Goal: Book appointment/travel/reservation

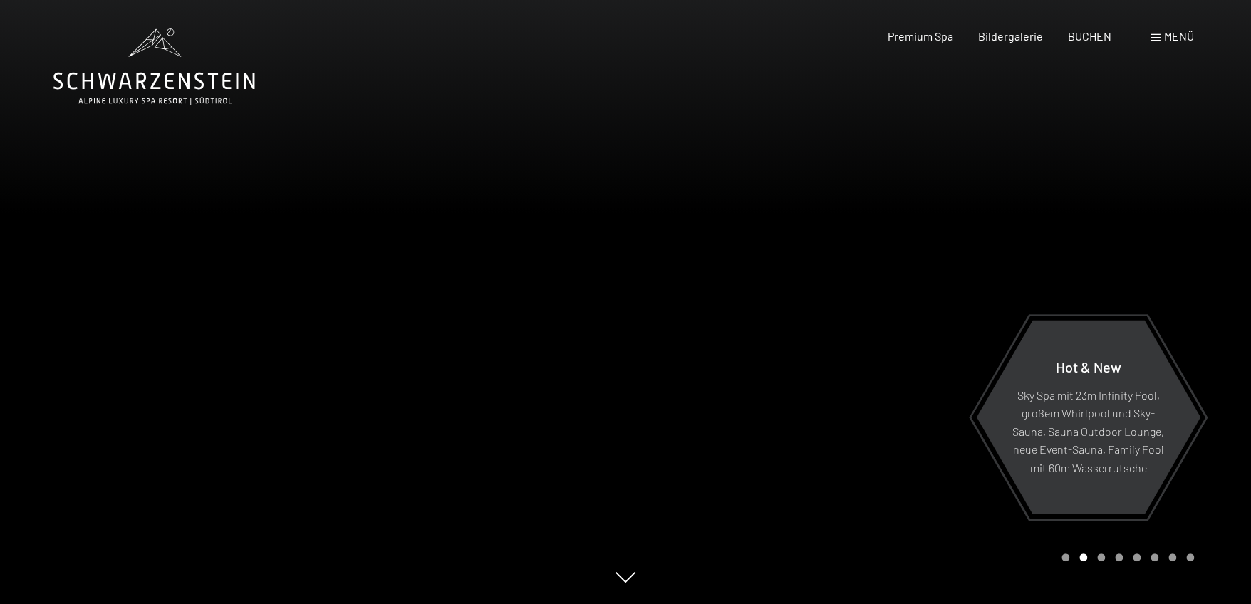
click at [1151, 38] on span at bounding box center [1155, 37] width 10 height 7
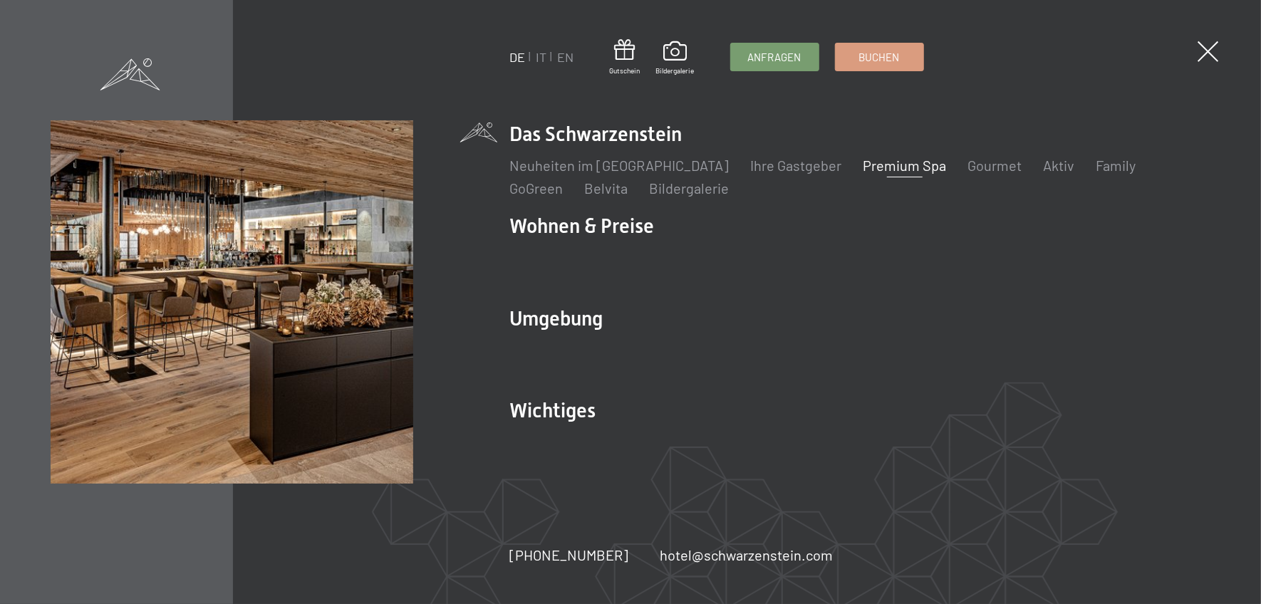
click at [863, 161] on link "Premium Spa" at bounding box center [904, 165] width 83 height 17
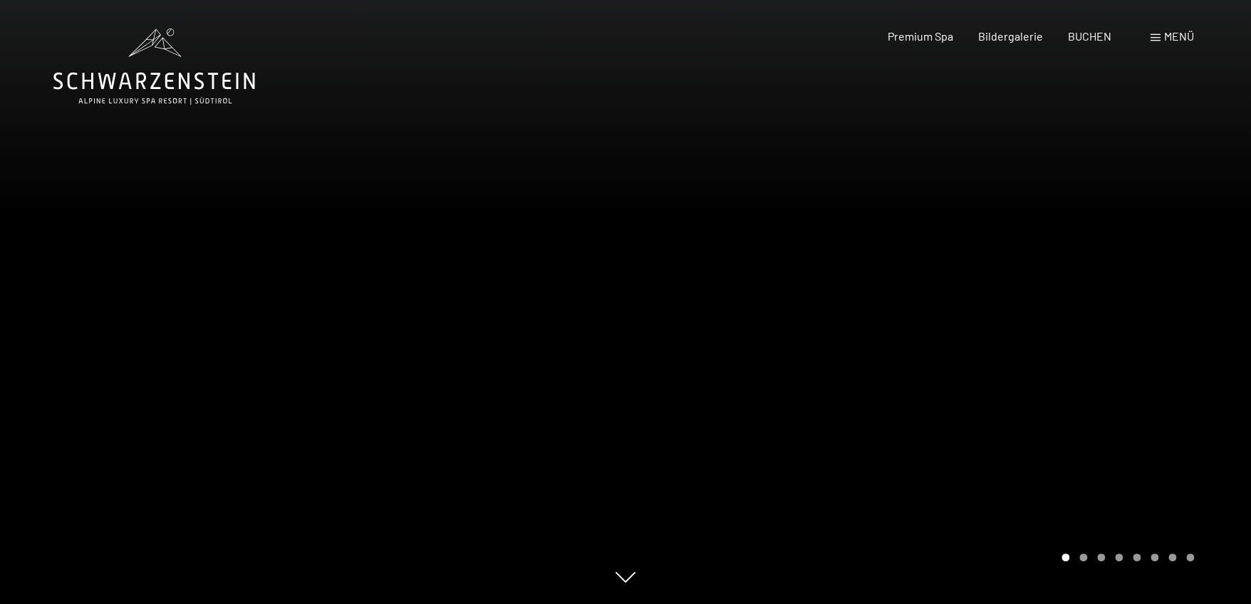
click at [771, 312] on div at bounding box center [937, 302] width 625 height 604
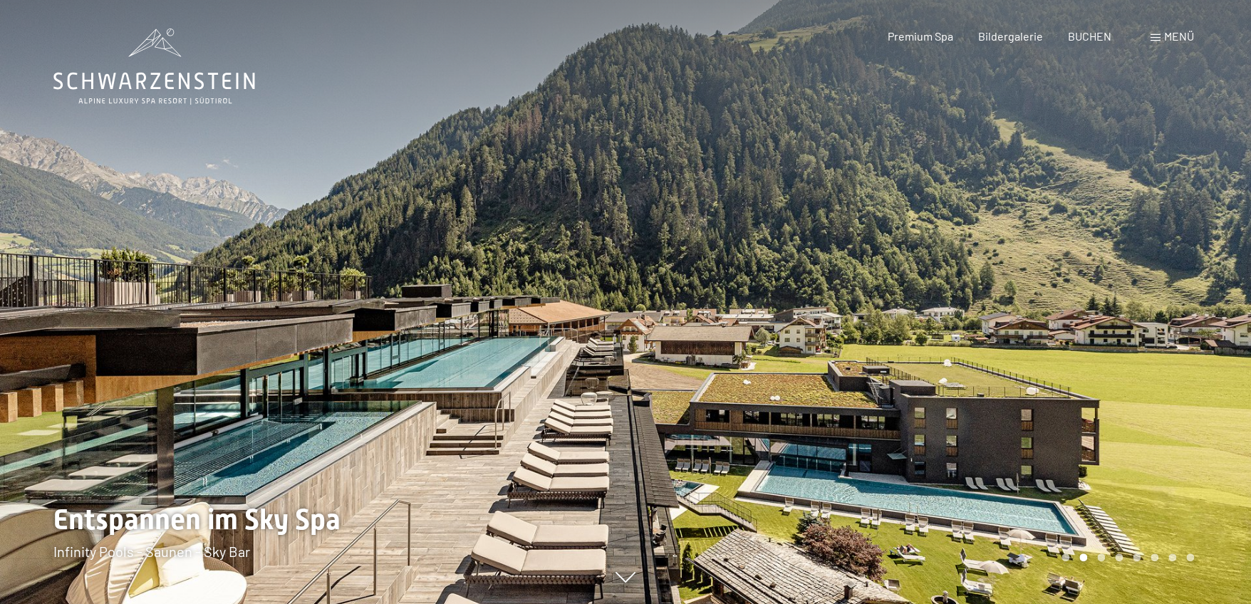
click at [771, 312] on div at bounding box center [937, 302] width 625 height 604
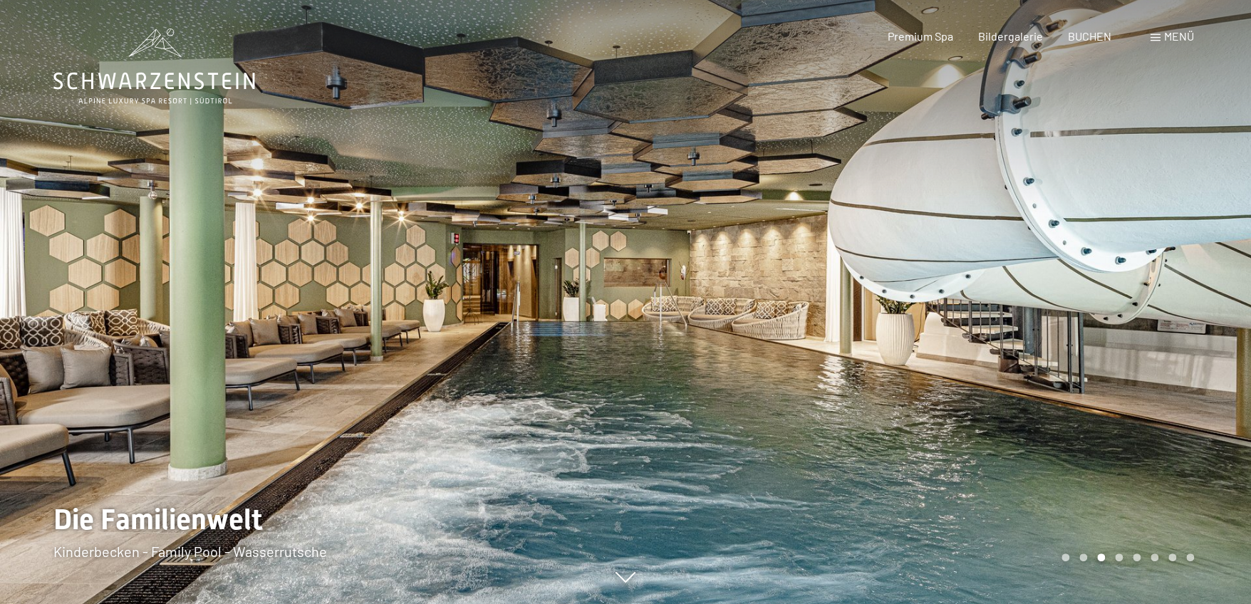
click at [771, 312] on div at bounding box center [937, 302] width 625 height 604
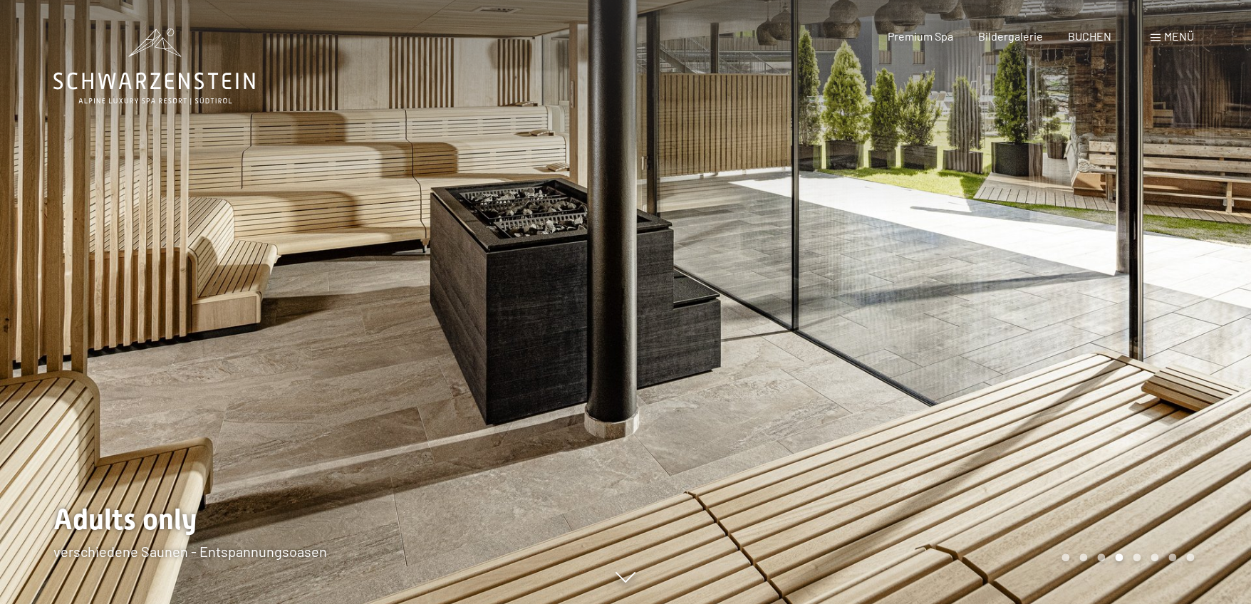
click at [771, 312] on div at bounding box center [937, 302] width 625 height 604
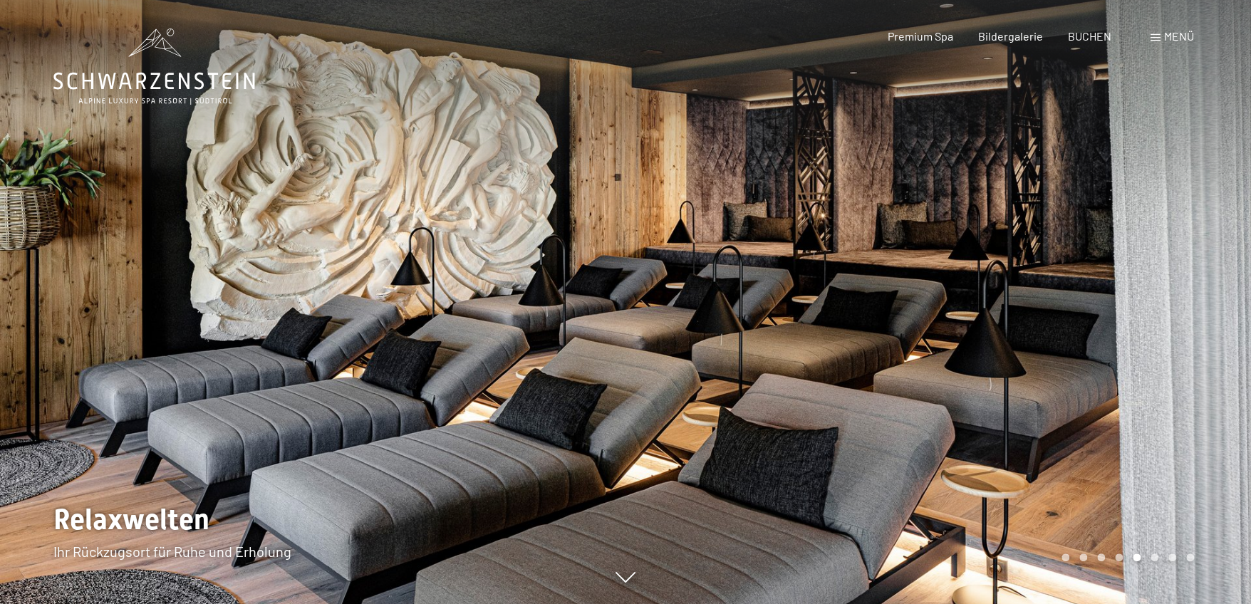
click at [771, 312] on div at bounding box center [937, 302] width 625 height 604
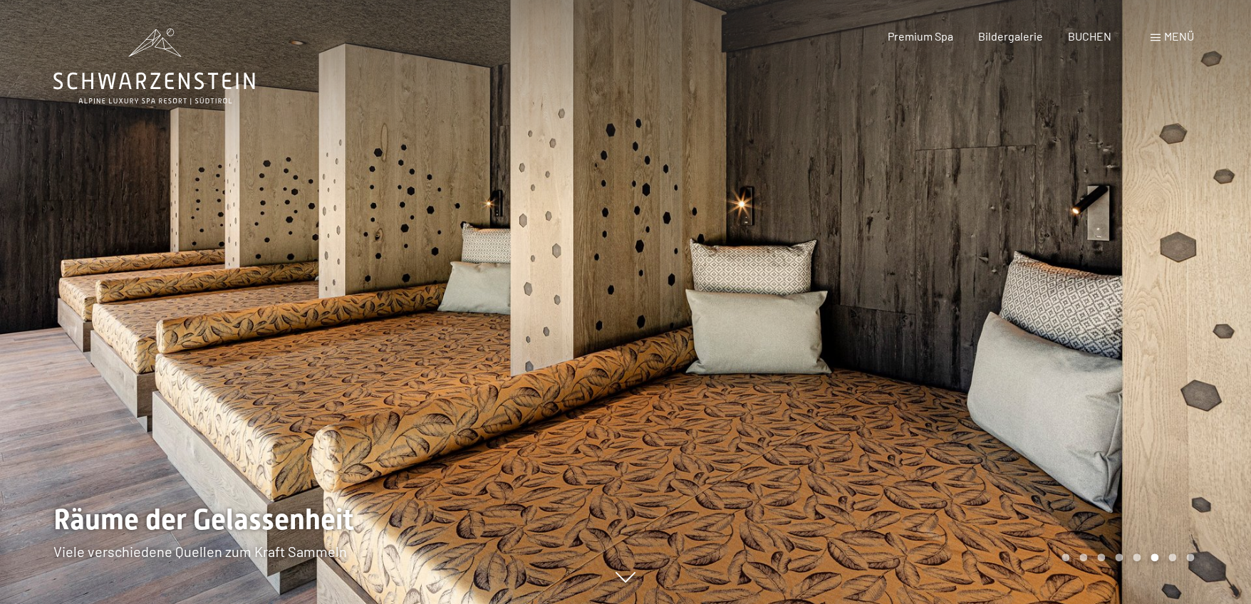
click at [771, 312] on div at bounding box center [937, 302] width 625 height 604
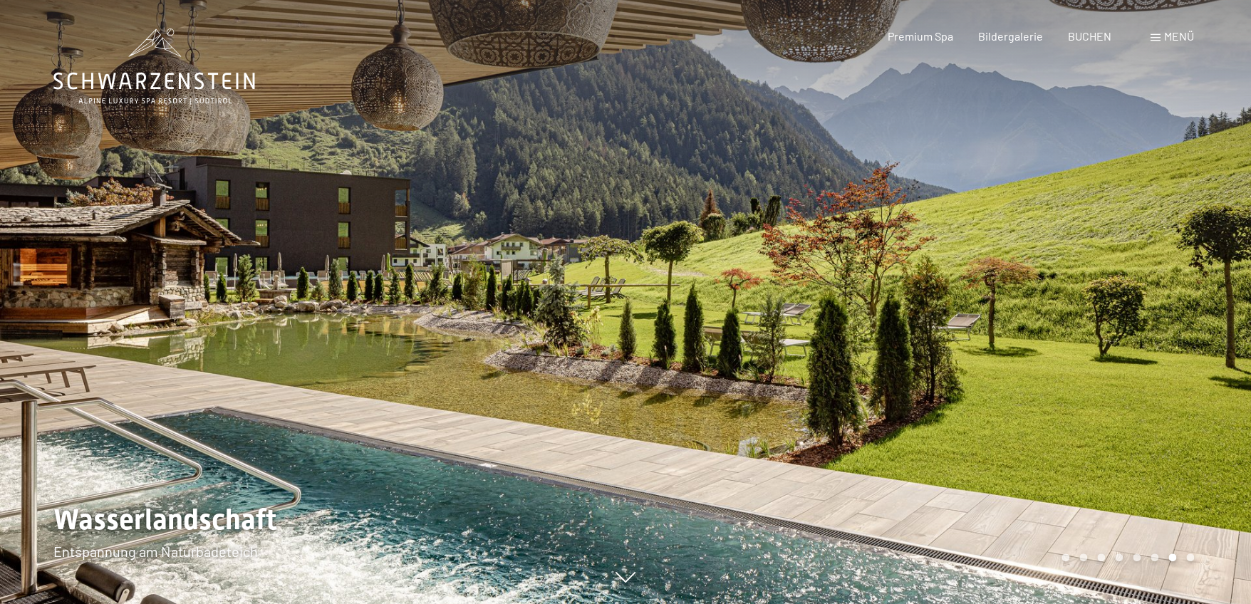
click at [771, 312] on div at bounding box center [937, 302] width 625 height 604
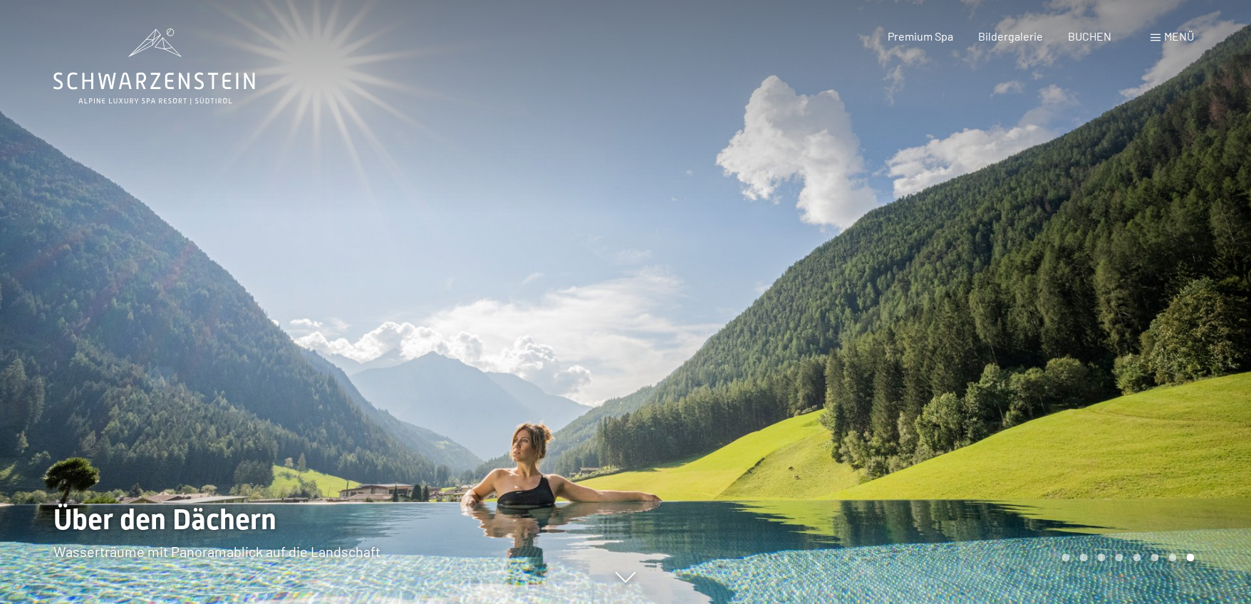
click at [137, 327] on div at bounding box center [312, 302] width 625 height 604
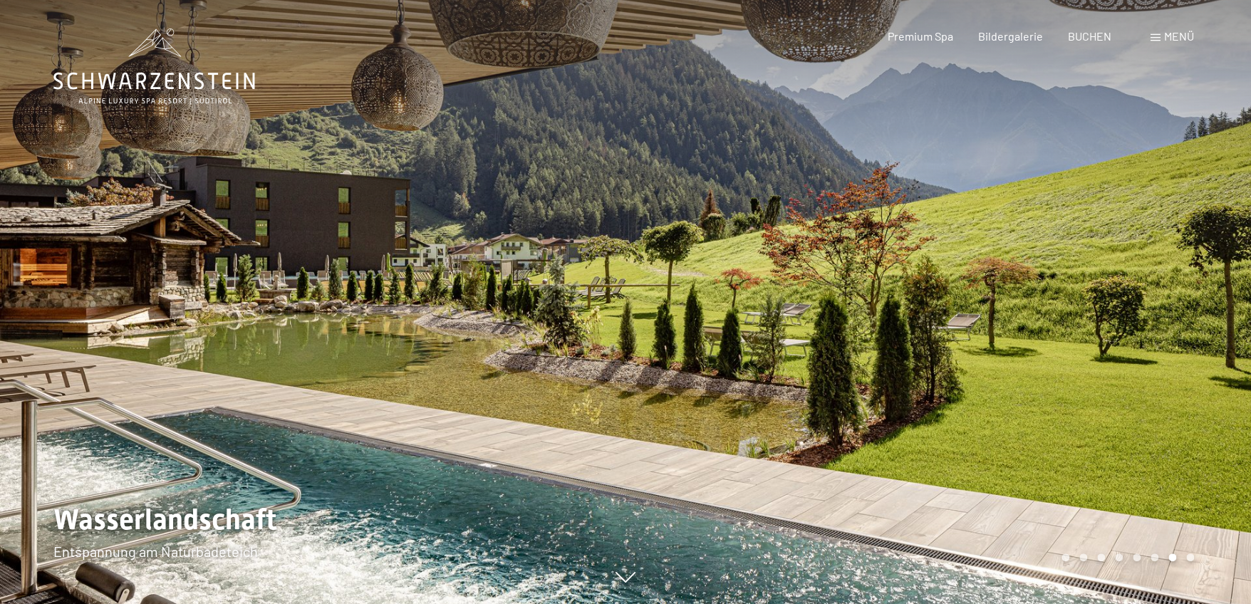
click at [834, 336] on div at bounding box center [937, 302] width 625 height 604
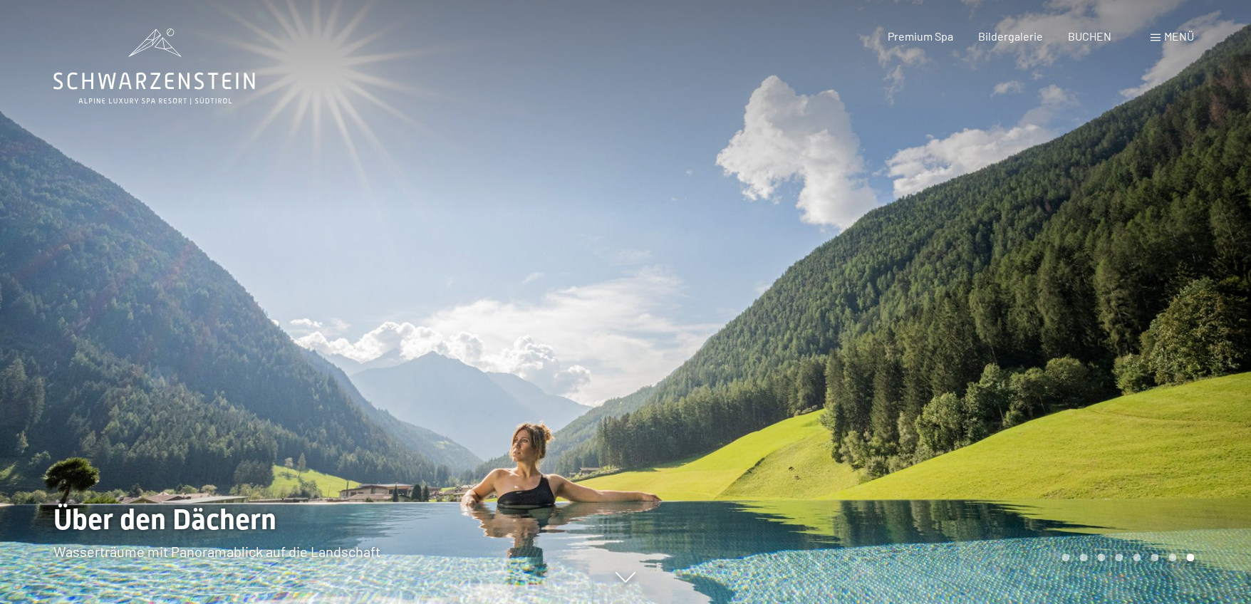
click at [834, 336] on div at bounding box center [937, 302] width 625 height 604
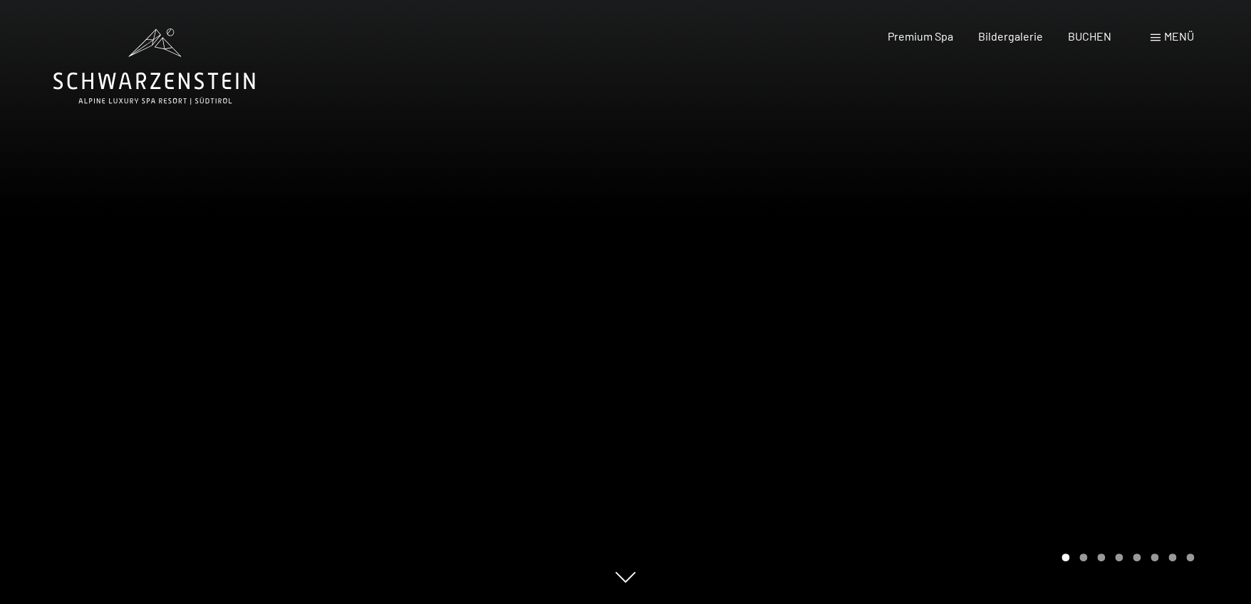
click at [834, 336] on div at bounding box center [937, 302] width 625 height 604
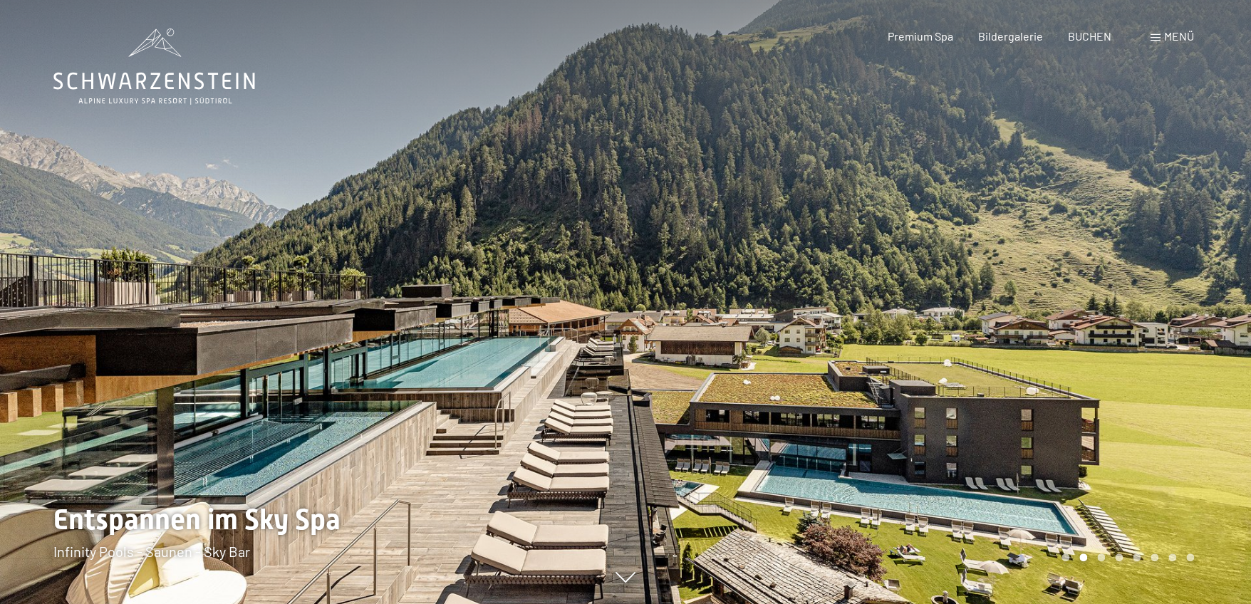
click at [834, 336] on div at bounding box center [937, 302] width 625 height 604
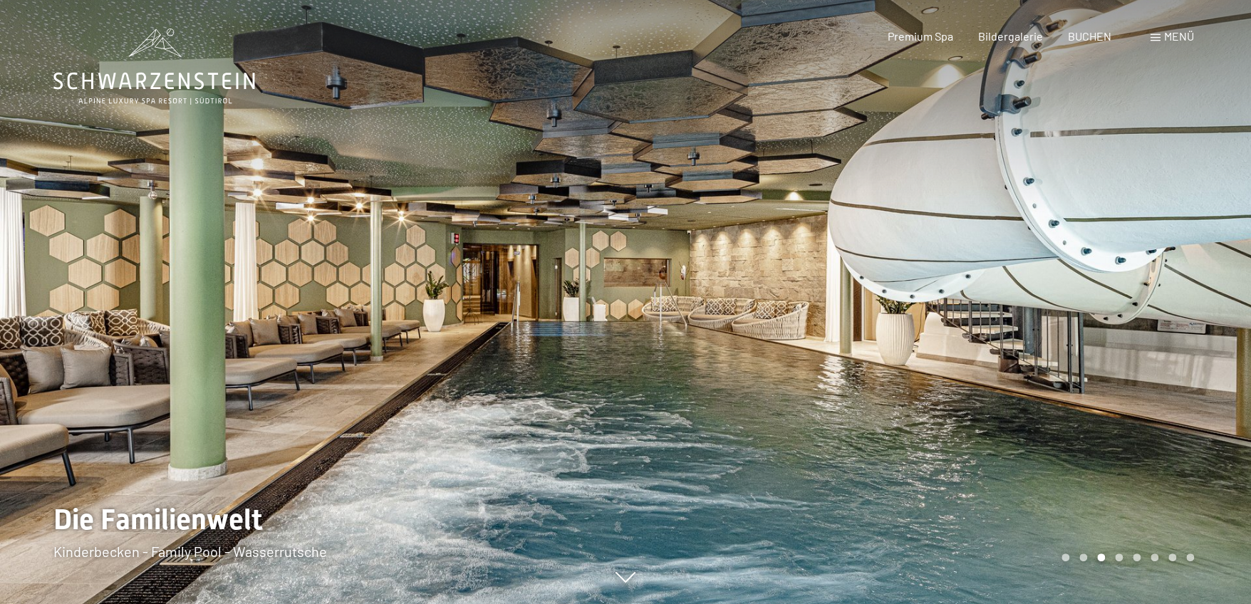
click at [834, 336] on div at bounding box center [937, 302] width 625 height 604
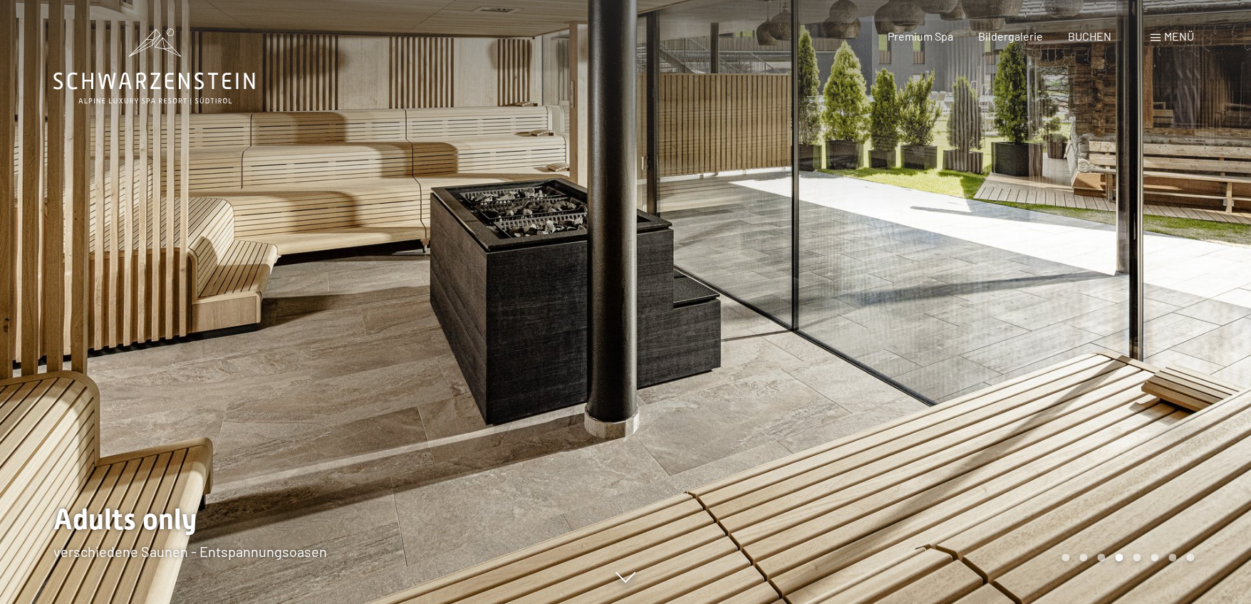
click at [834, 336] on div at bounding box center [937, 302] width 625 height 604
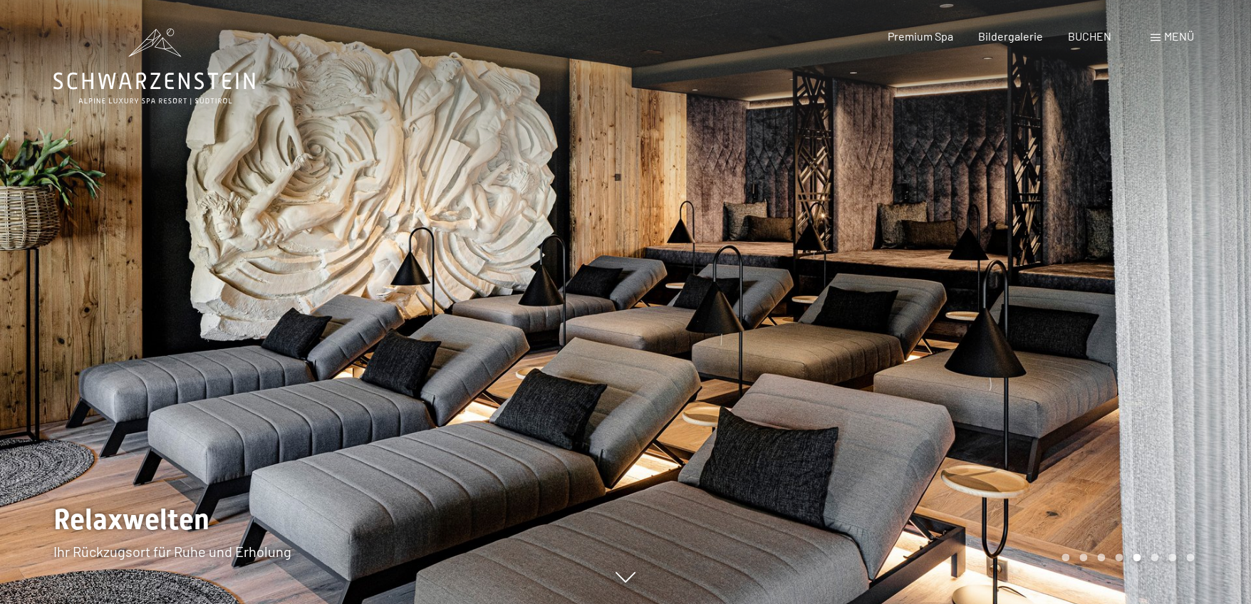
click at [834, 336] on div at bounding box center [937, 302] width 625 height 604
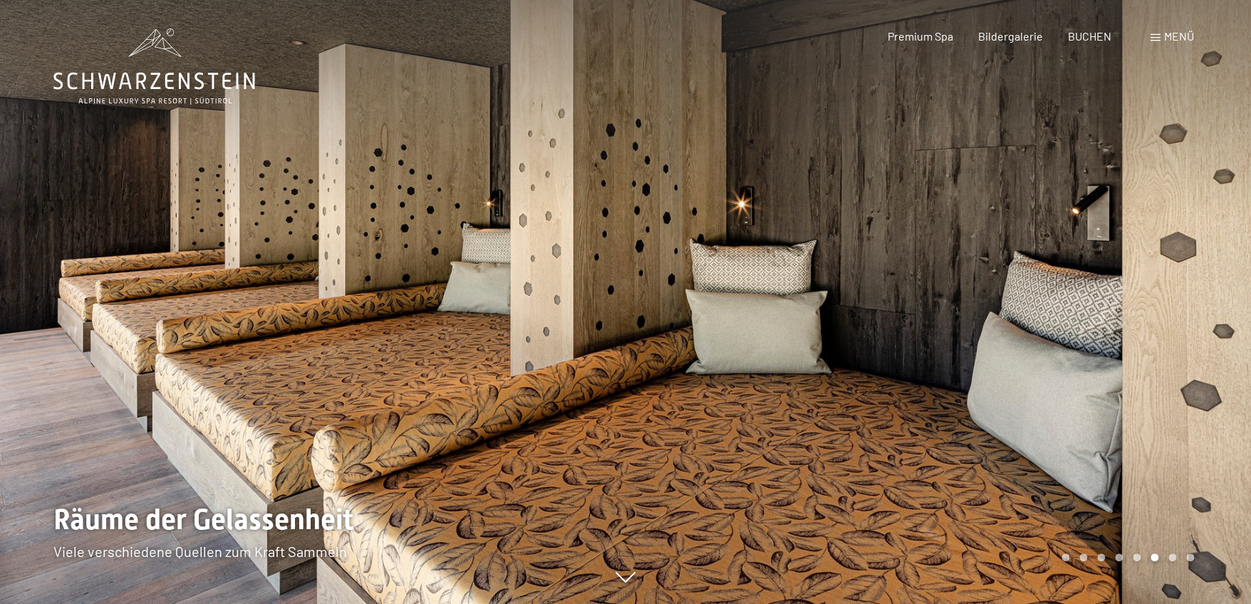
click at [834, 336] on div at bounding box center [937, 302] width 625 height 604
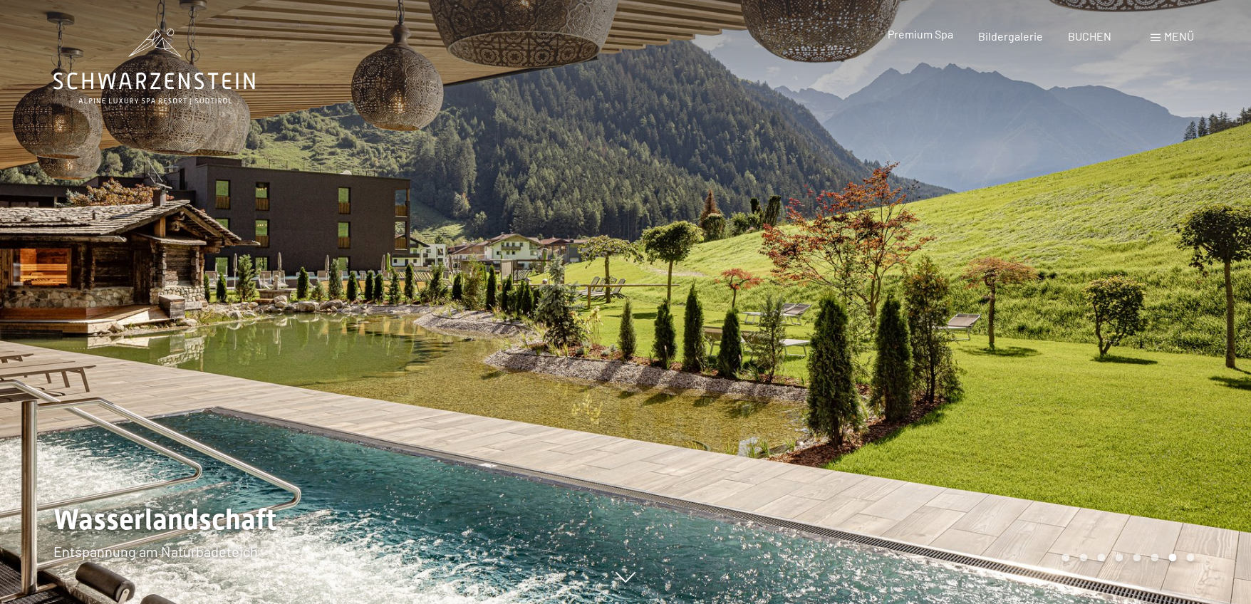
click at [922, 41] on div "Premium Spa" at bounding box center [920, 34] width 66 height 16
click at [1155, 39] on span at bounding box center [1155, 37] width 10 height 7
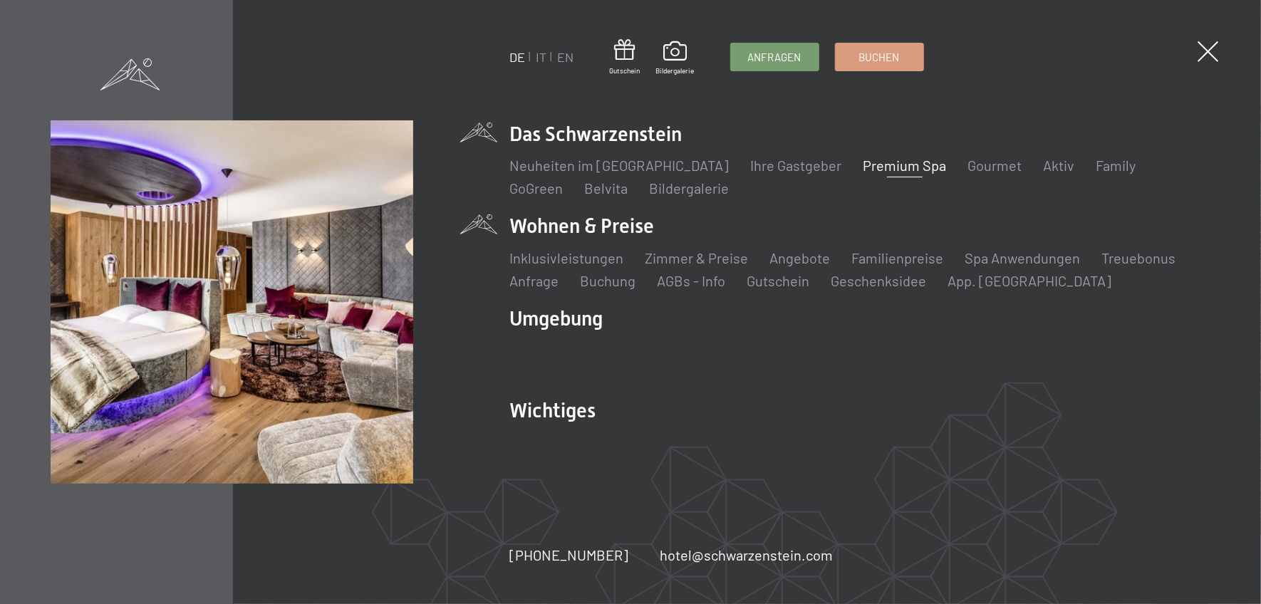
click at [640, 222] on li "Wohnen & Preise Inklusivleistungen Zimmer & Preise Liste Angebote Liste Familie…" at bounding box center [860, 251] width 701 height 78
click at [606, 255] on link "Inklusivleistungen" at bounding box center [567, 257] width 114 height 17
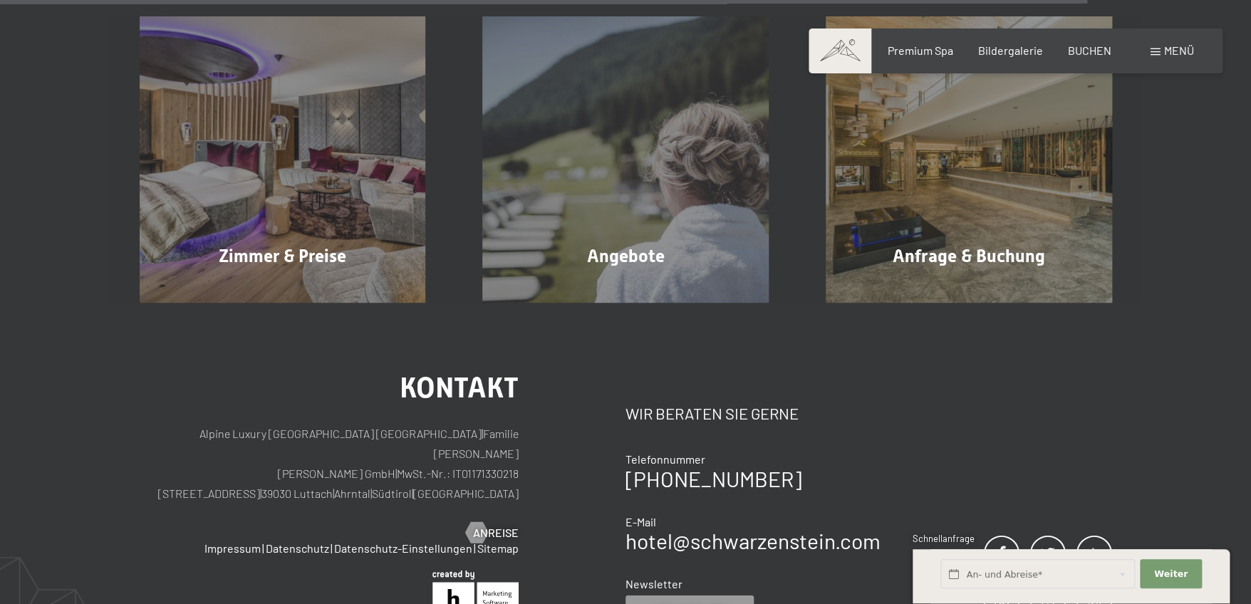
scroll to position [2421, 0]
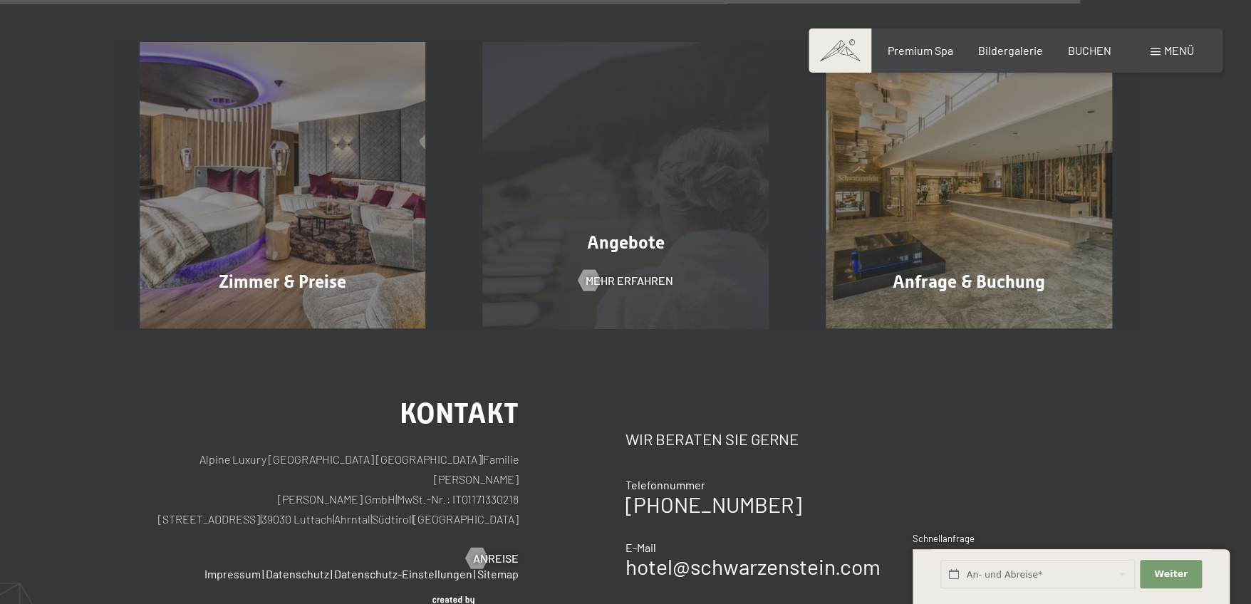
click at [639, 289] on div "Angebote Mehr erfahren" at bounding box center [625, 185] width 343 height 286
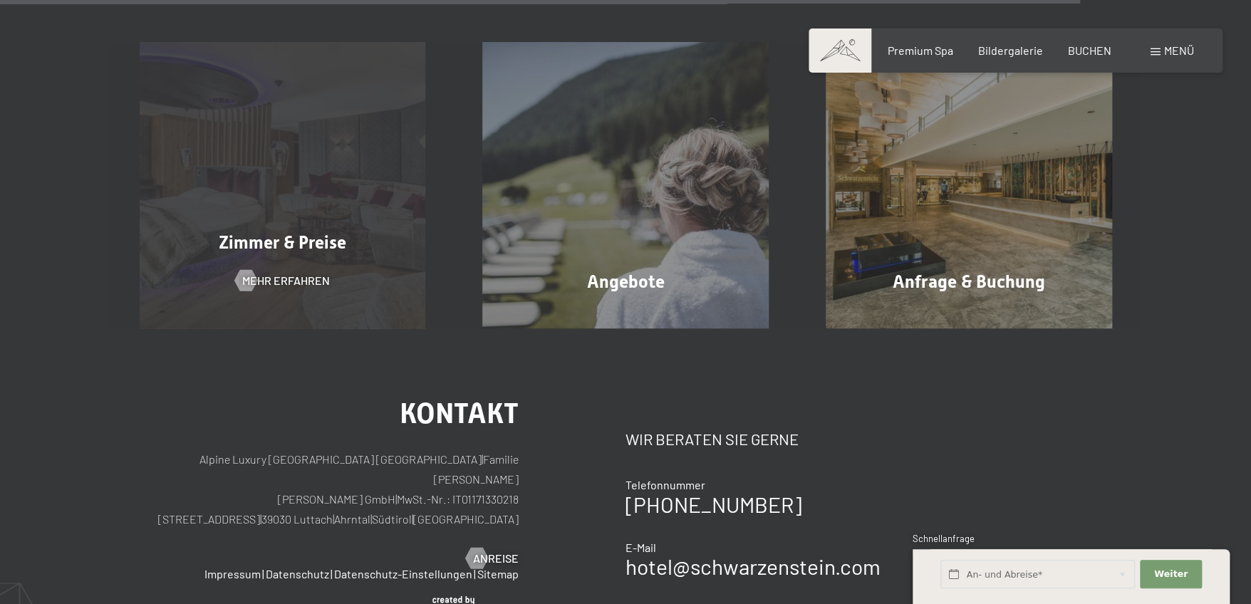
click at [288, 267] on div "Zimmer & Preise Mehr erfahren" at bounding box center [282, 185] width 343 height 286
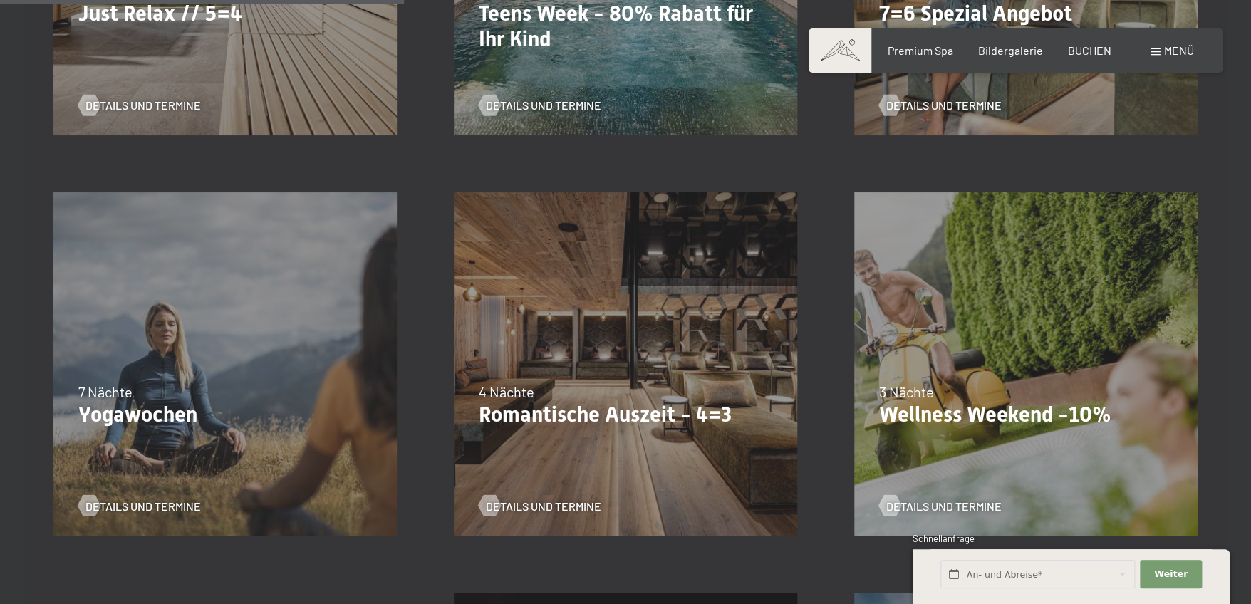
scroll to position [926, 0]
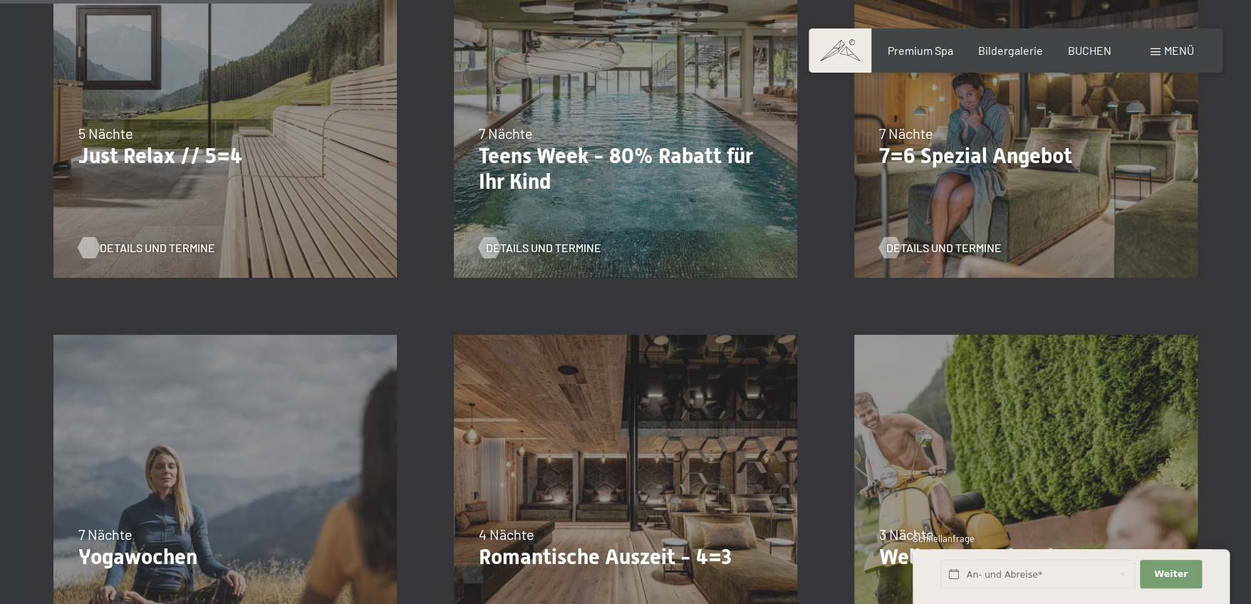
click at [172, 253] on span "Details und Termine" at bounding box center [157, 248] width 115 height 16
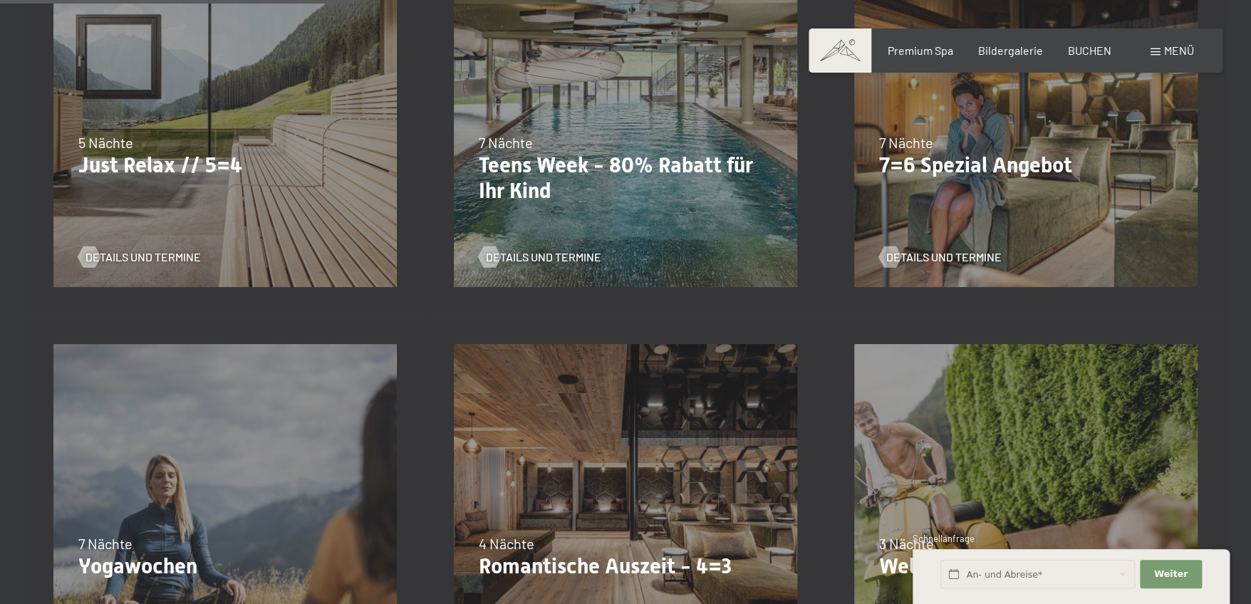
scroll to position [997, 0]
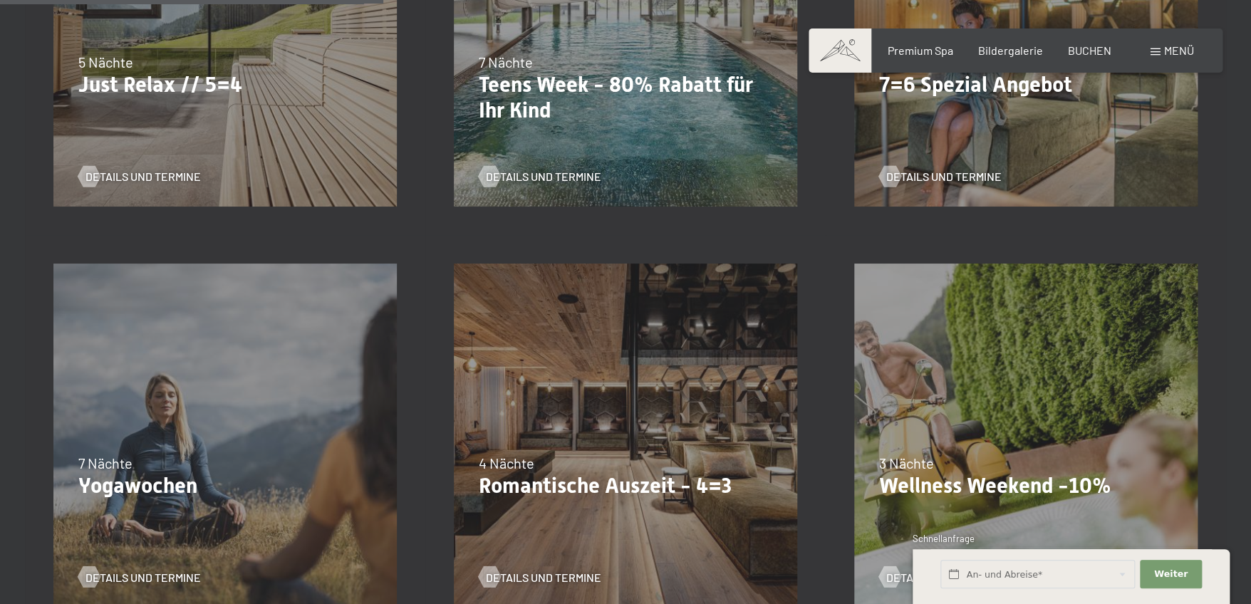
click at [1045, 392] on div "13.11.–01.12.2025 11.12.–22.12.2025 15.01.–26.01.2026 12.03.–23.03.2026 14.05.–…" at bounding box center [1025, 435] width 400 height 400
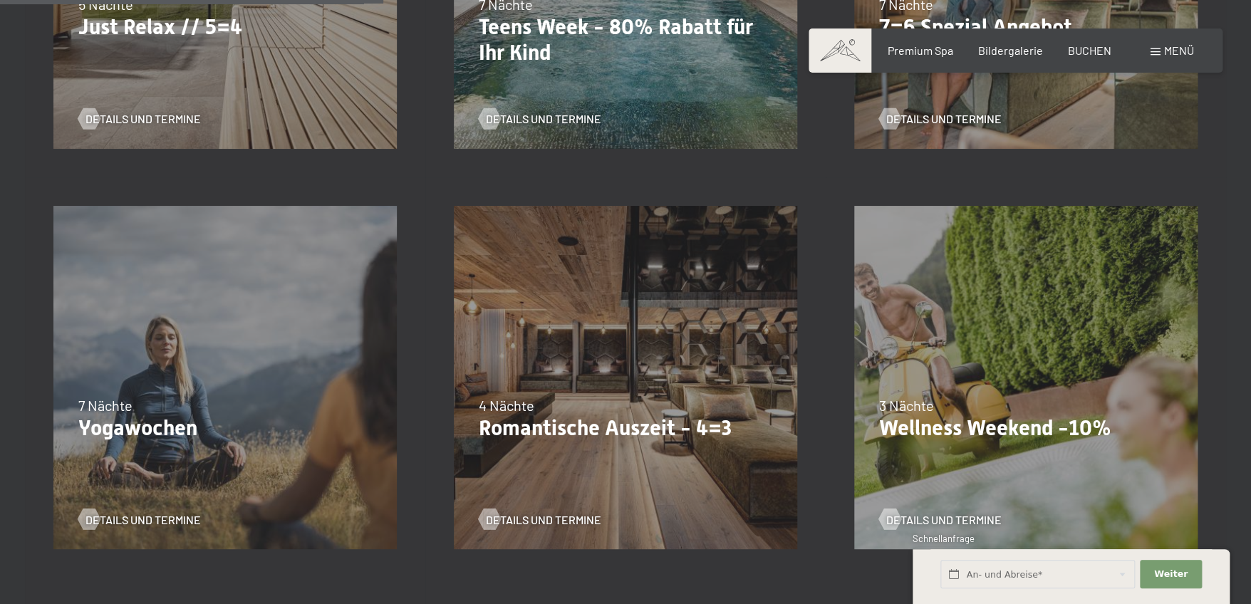
scroll to position [1139, 0]
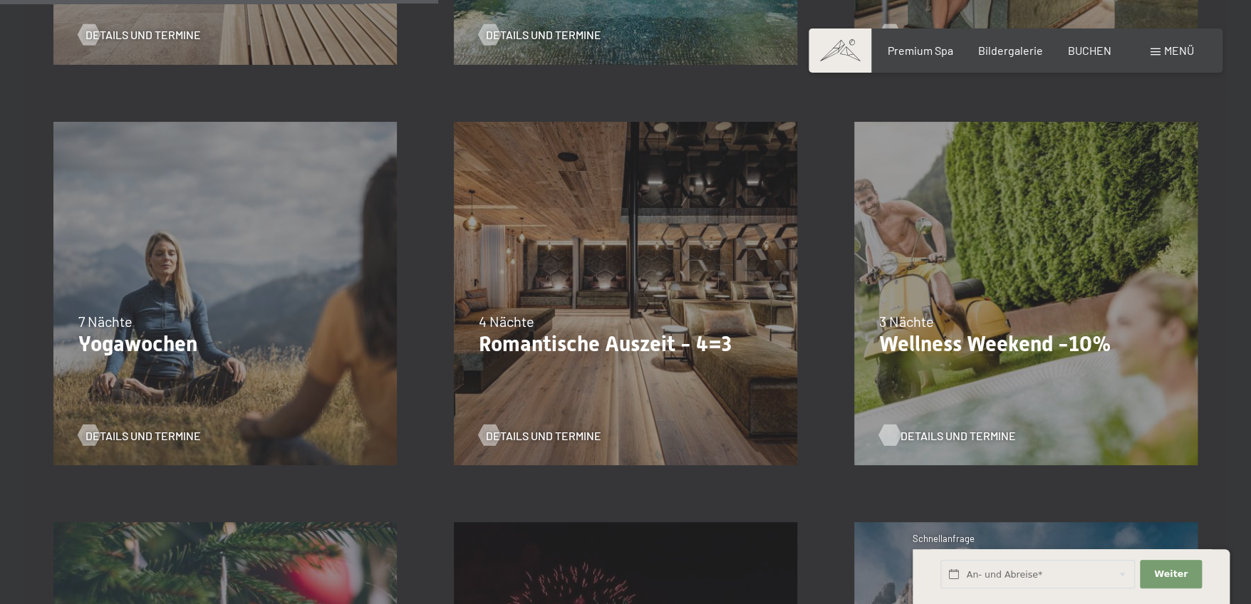
click at [953, 432] on span "Details und Termine" at bounding box center [957, 435] width 115 height 16
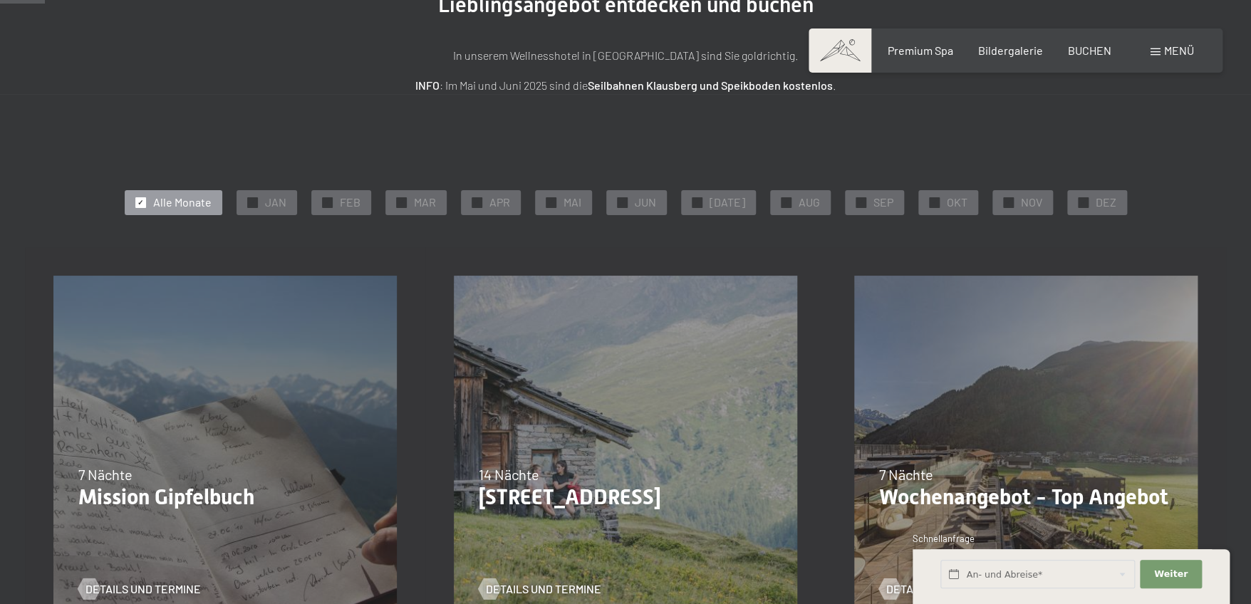
scroll to position [71, 0]
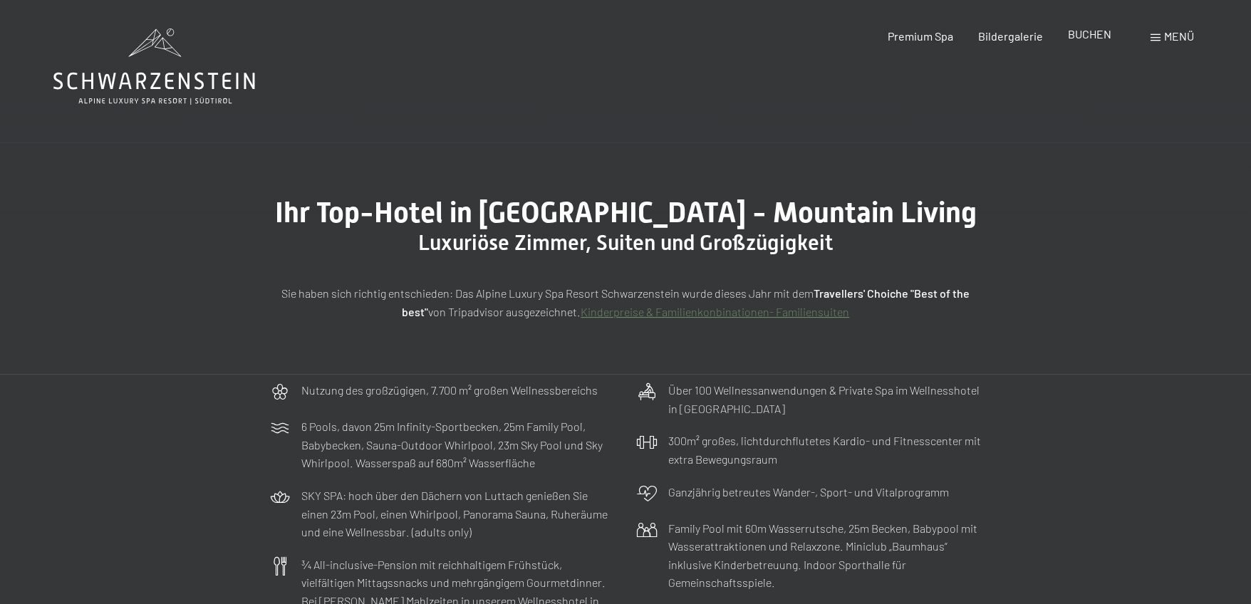
click at [1083, 35] on span "BUCHEN" at bounding box center [1089, 34] width 43 height 14
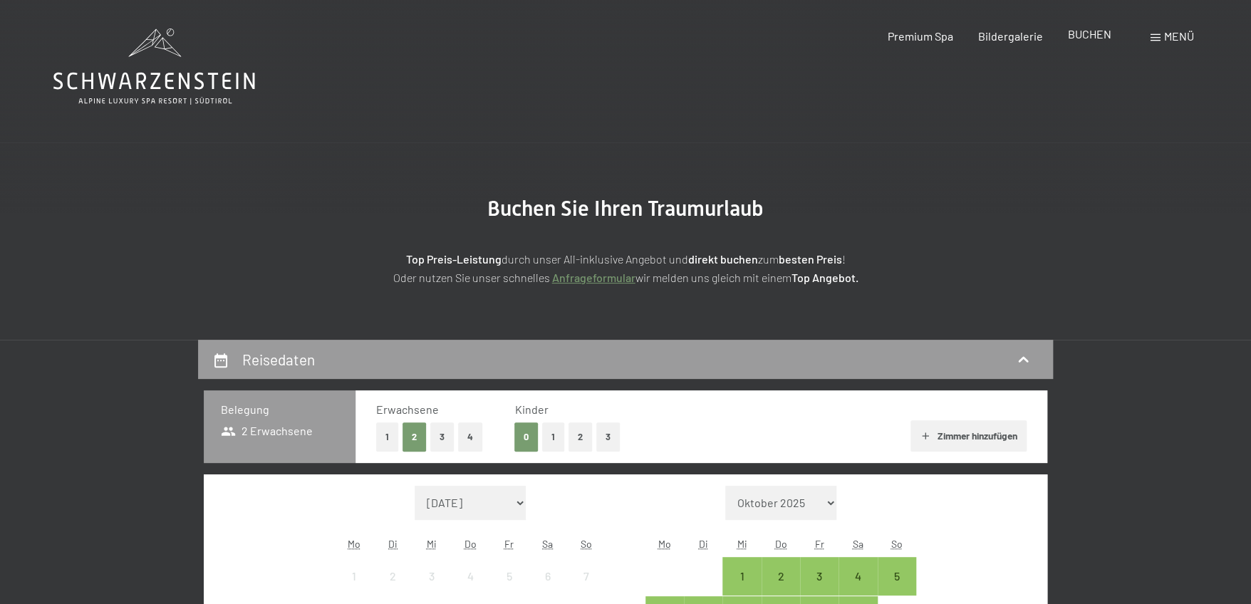
click at [1084, 40] on span "BUCHEN" at bounding box center [1089, 34] width 43 height 14
click at [1154, 41] on span at bounding box center [1155, 37] width 10 height 7
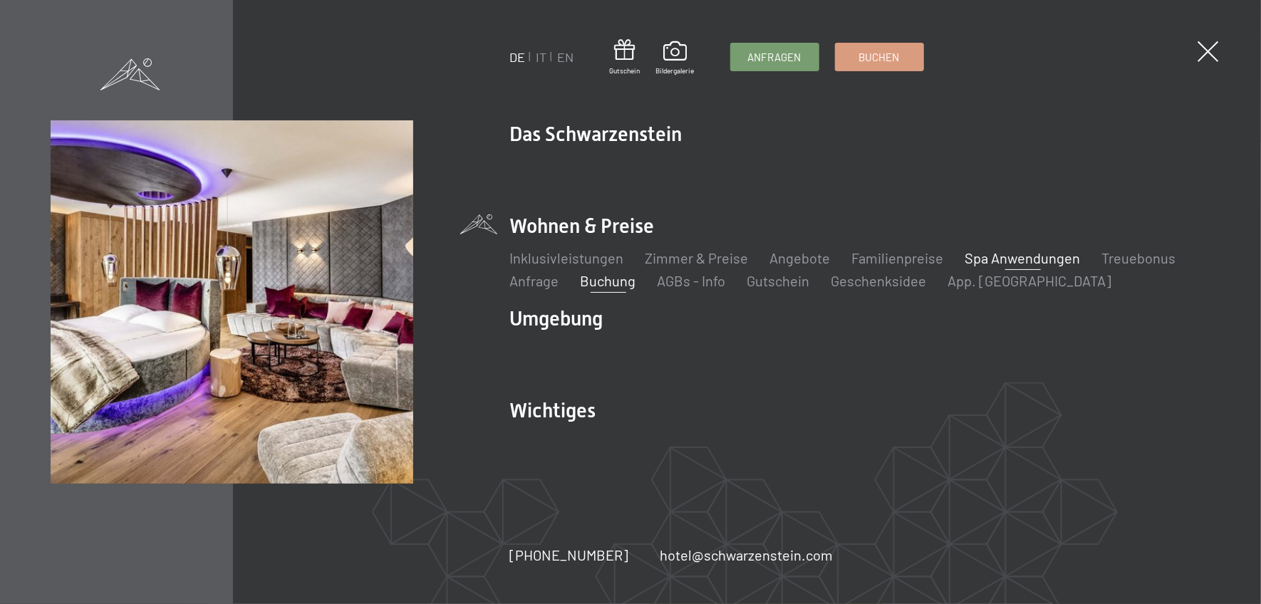
click at [999, 252] on link "Spa Anwendungen" at bounding box center [1022, 257] width 115 height 17
